Goal: Navigation & Orientation: Find specific page/section

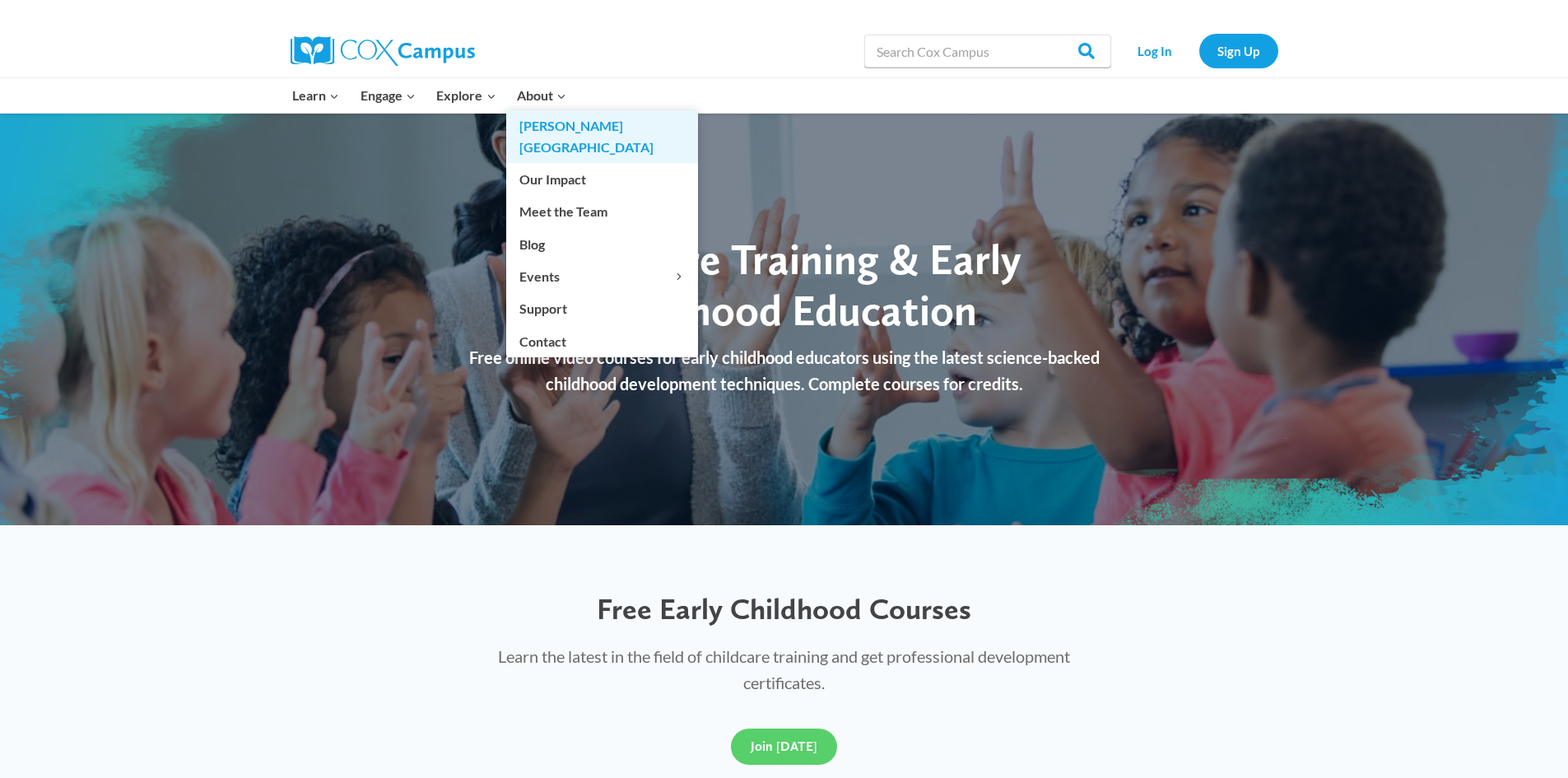
click at [538, 126] on link "[PERSON_NAME][GEOGRAPHIC_DATA]" at bounding box center [602, 136] width 191 height 53
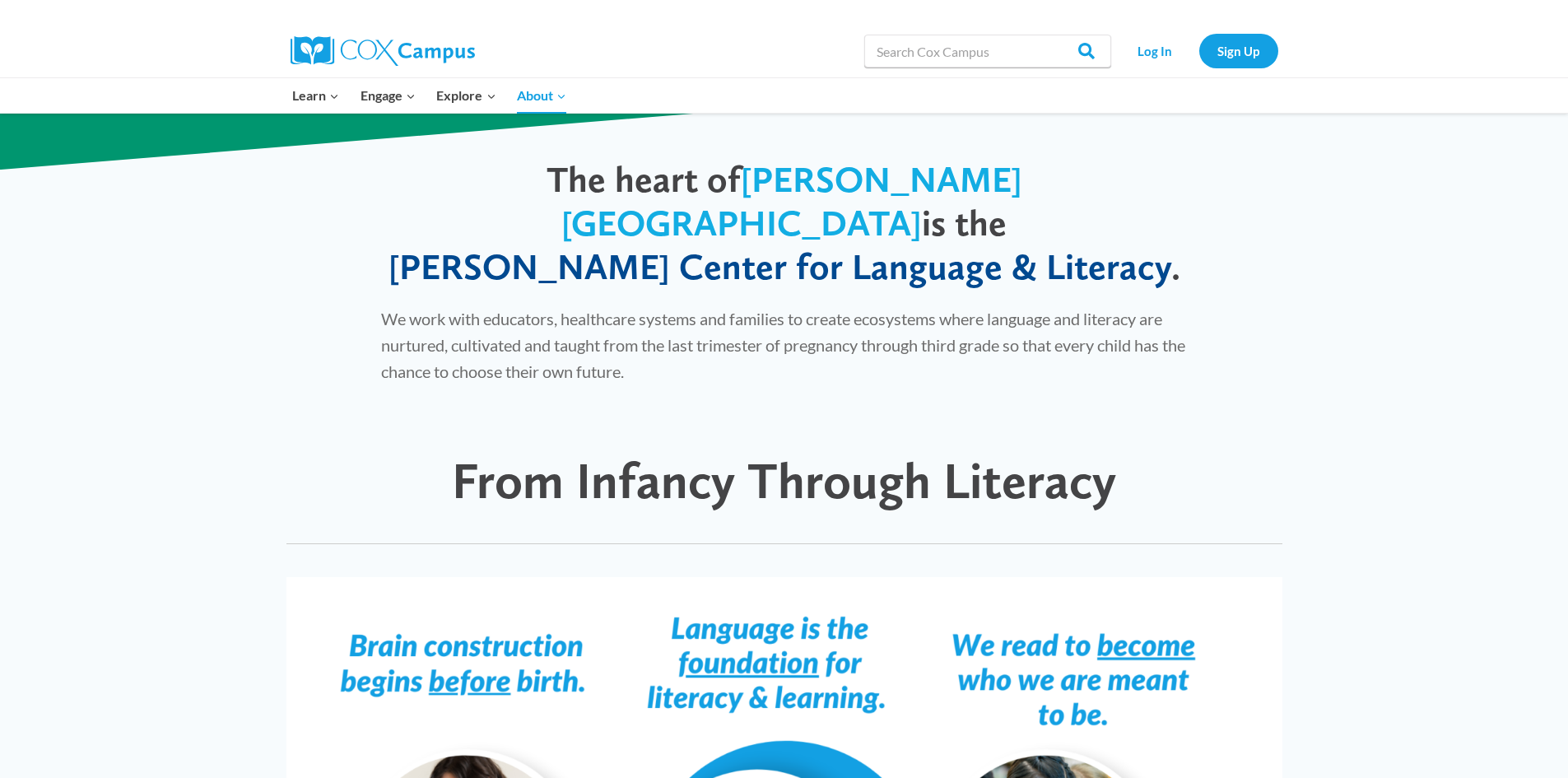
scroll to position [823, 0]
